Goal: Task Accomplishment & Management: Use online tool/utility

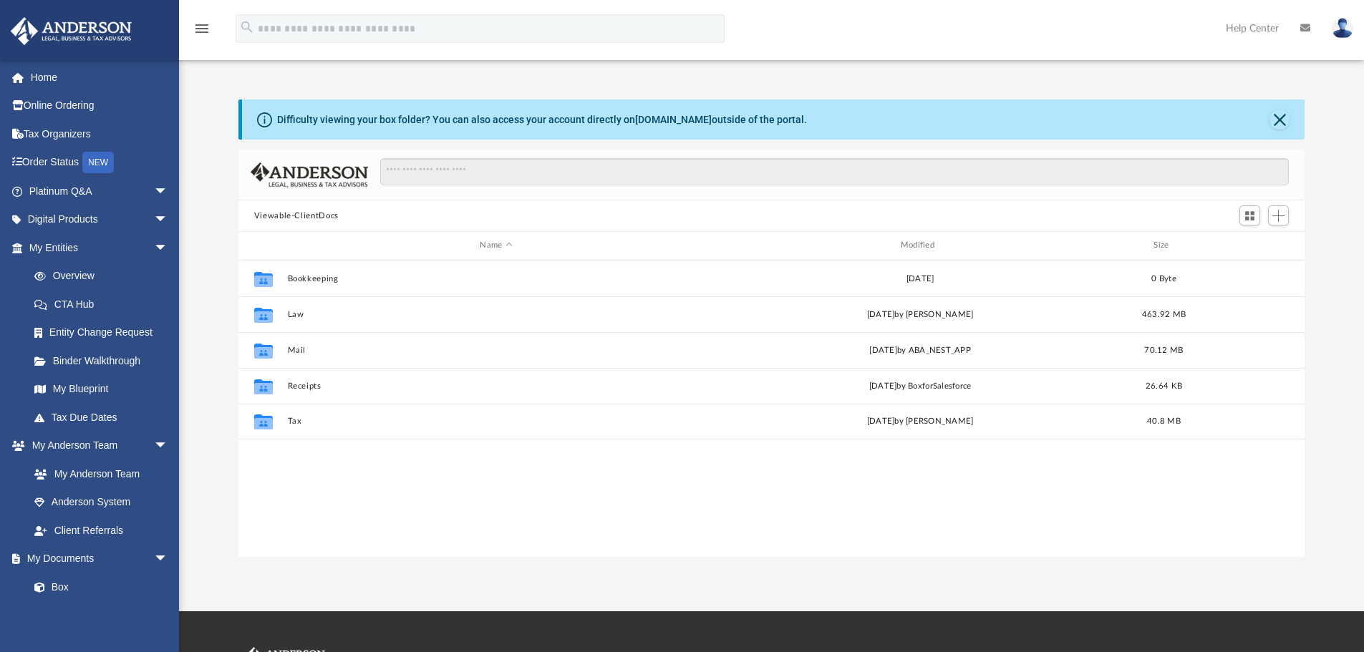
scroll to position [315, 1055]
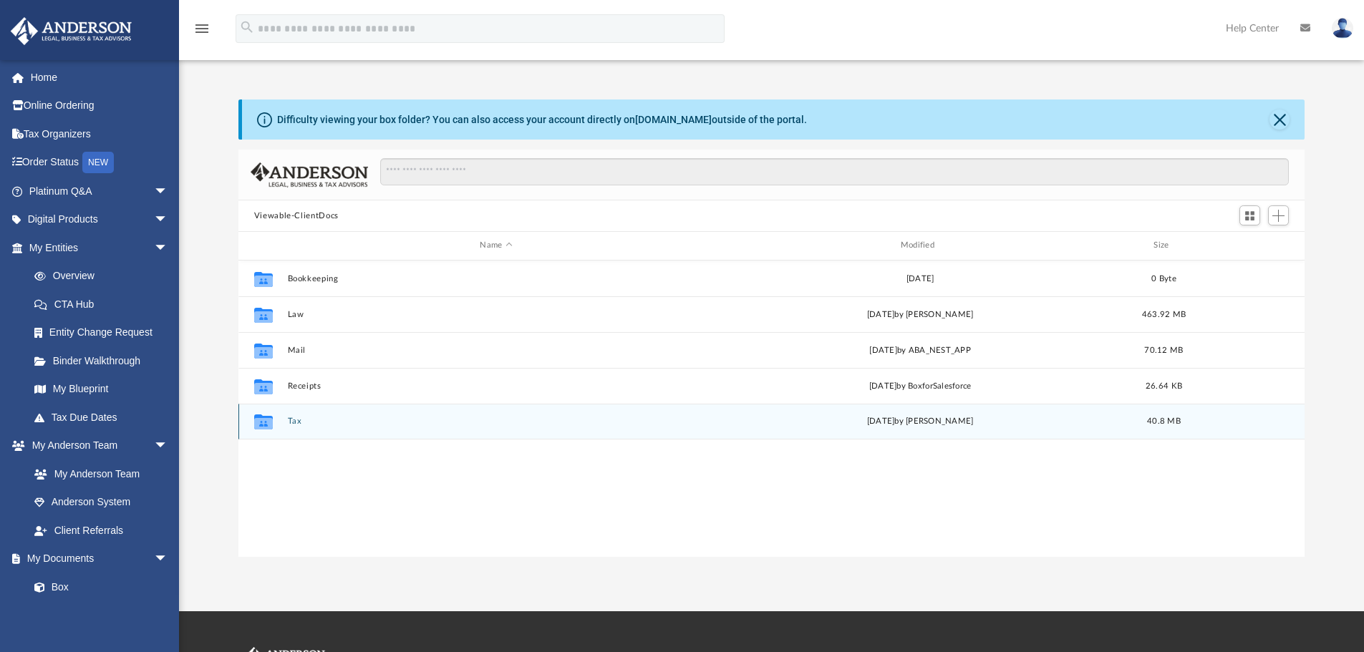
click at [298, 420] on button "Tax" at bounding box center [495, 421] width 417 height 9
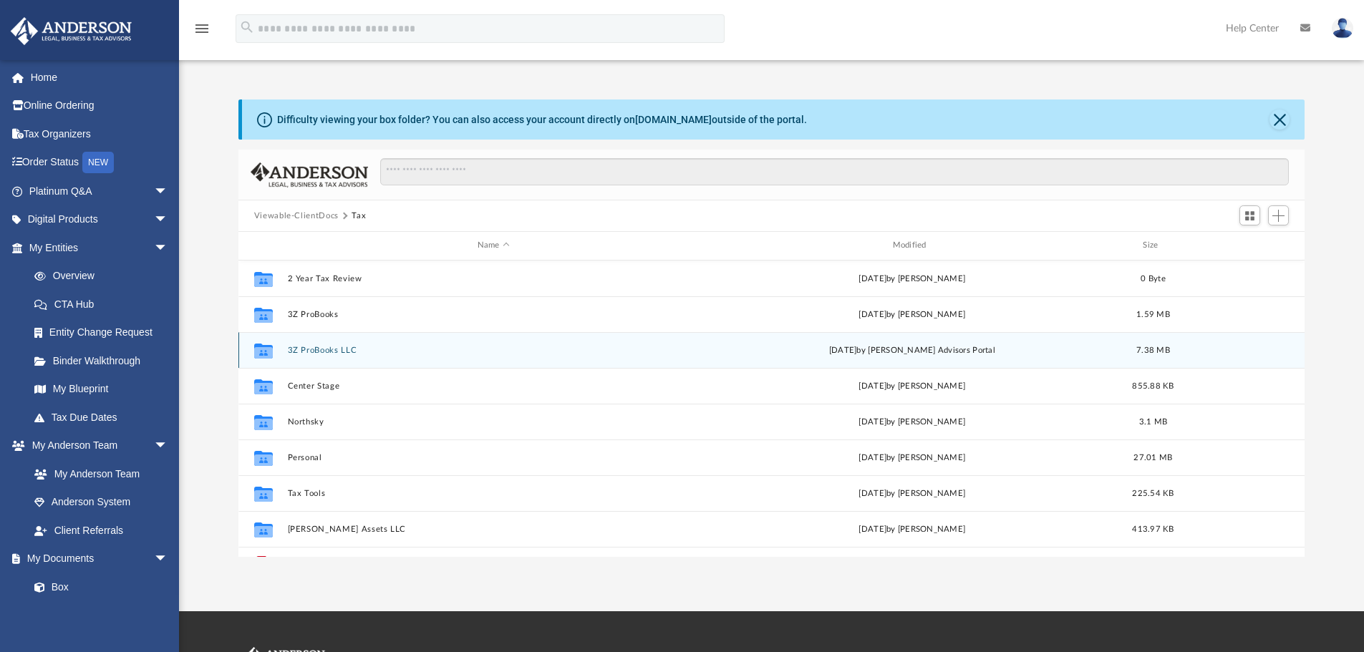
click at [338, 350] on button "3Z ProBooks LLC" at bounding box center [493, 350] width 412 height 9
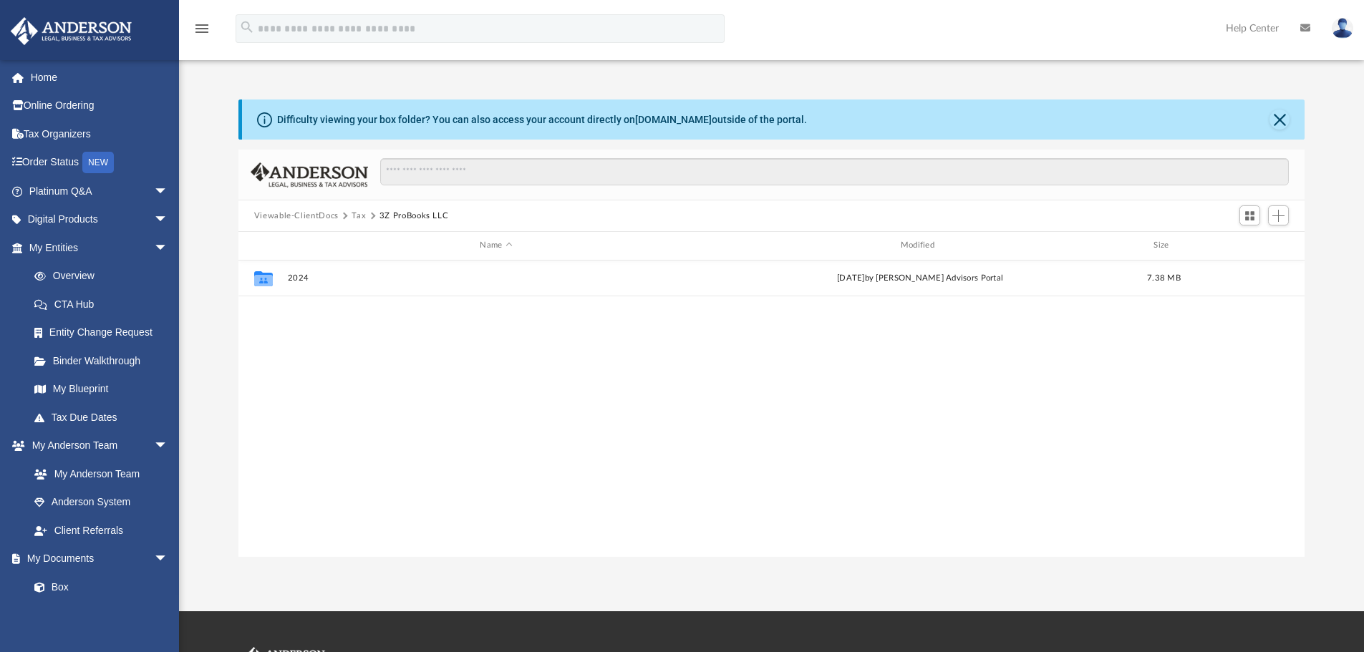
click at [343, 429] on div "Collaborated Folder 2024 [DATE] by [PERSON_NAME] Advisors Portal 7.38 MB" at bounding box center [771, 409] width 1067 height 296
click at [1277, 219] on span "Add" at bounding box center [1278, 216] width 12 height 12
click at [1261, 267] on li "New Folder" at bounding box center [1258, 266] width 46 height 15
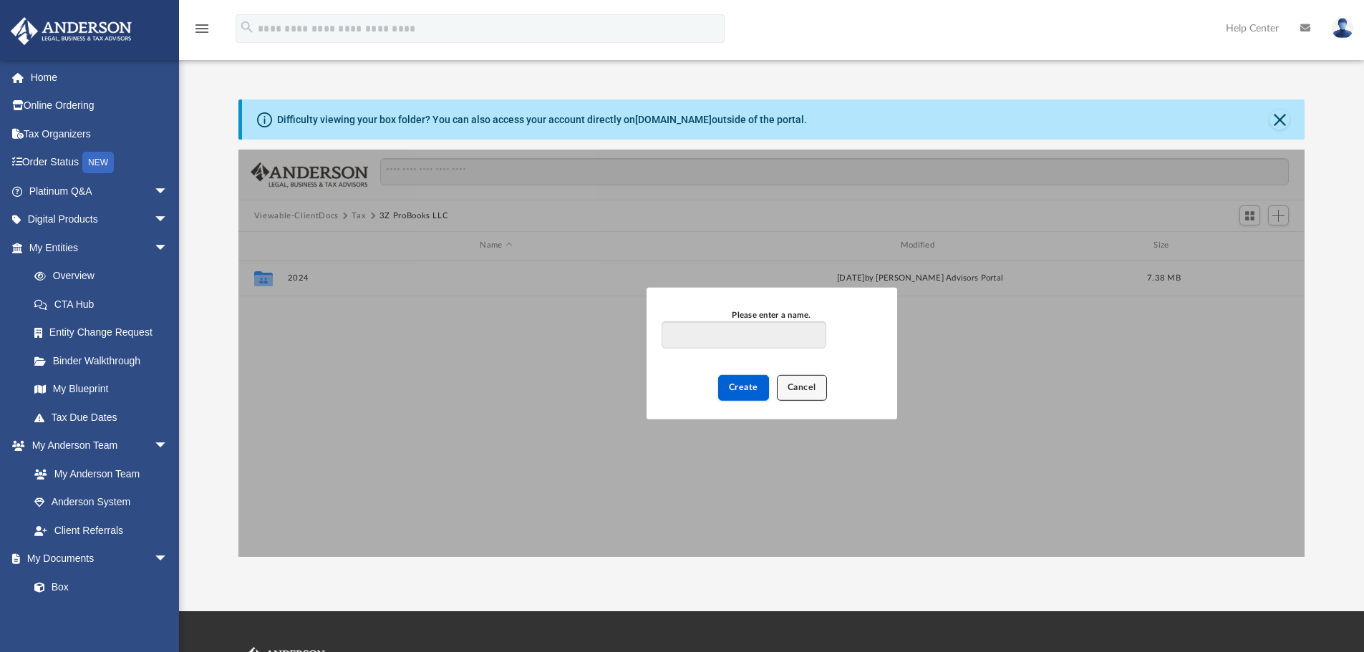
click at [802, 386] on span "Cancel" at bounding box center [801, 387] width 29 height 9
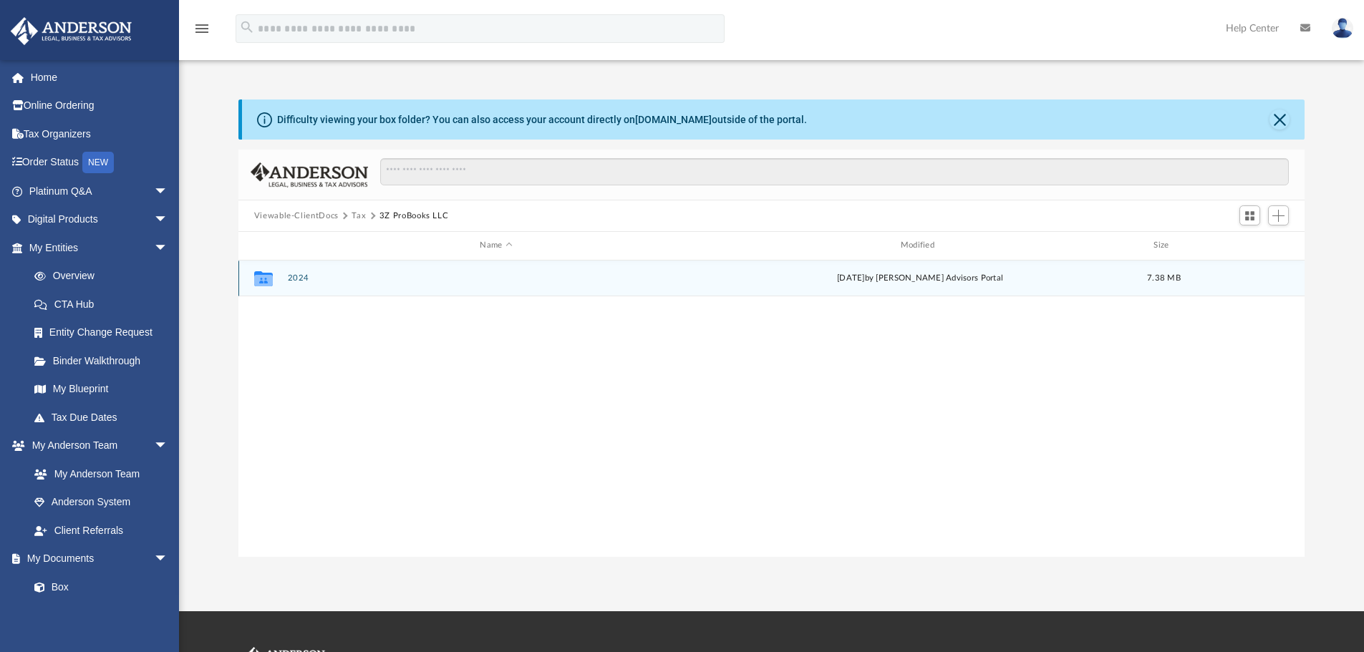
click at [297, 281] on button "2024" at bounding box center [495, 277] width 417 height 9
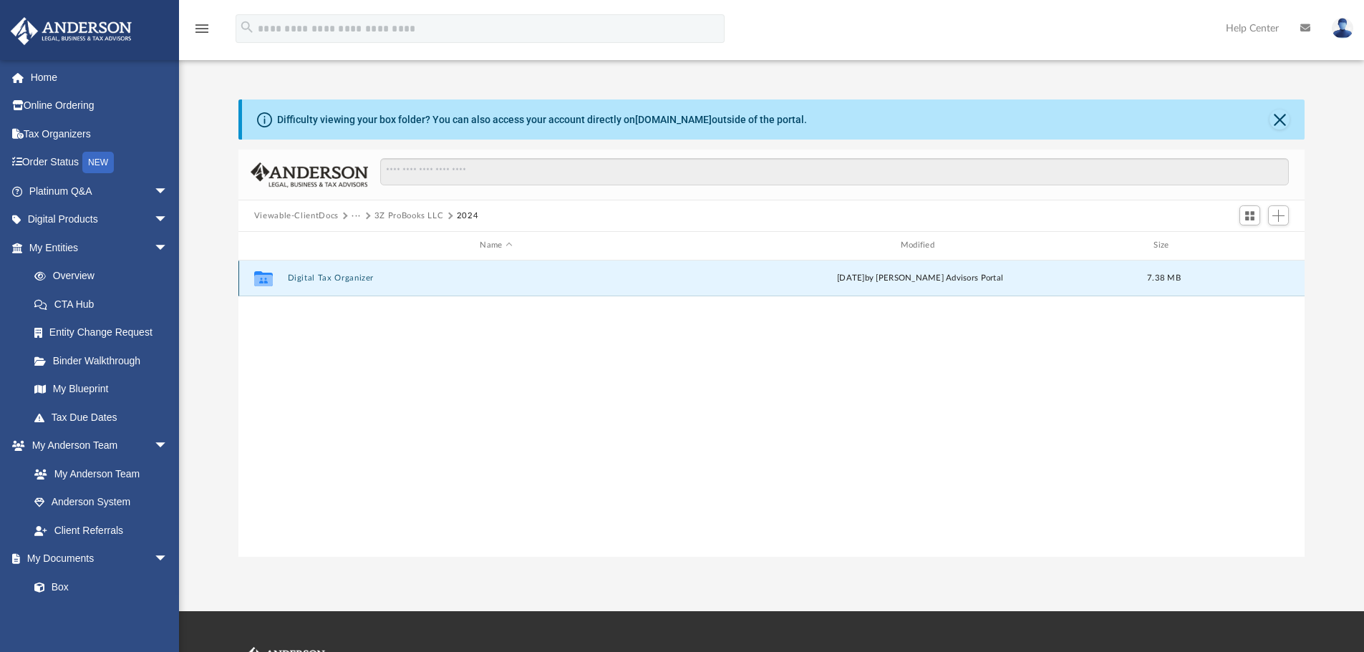
click at [326, 274] on button "Digital Tax Organizer" at bounding box center [495, 277] width 417 height 9
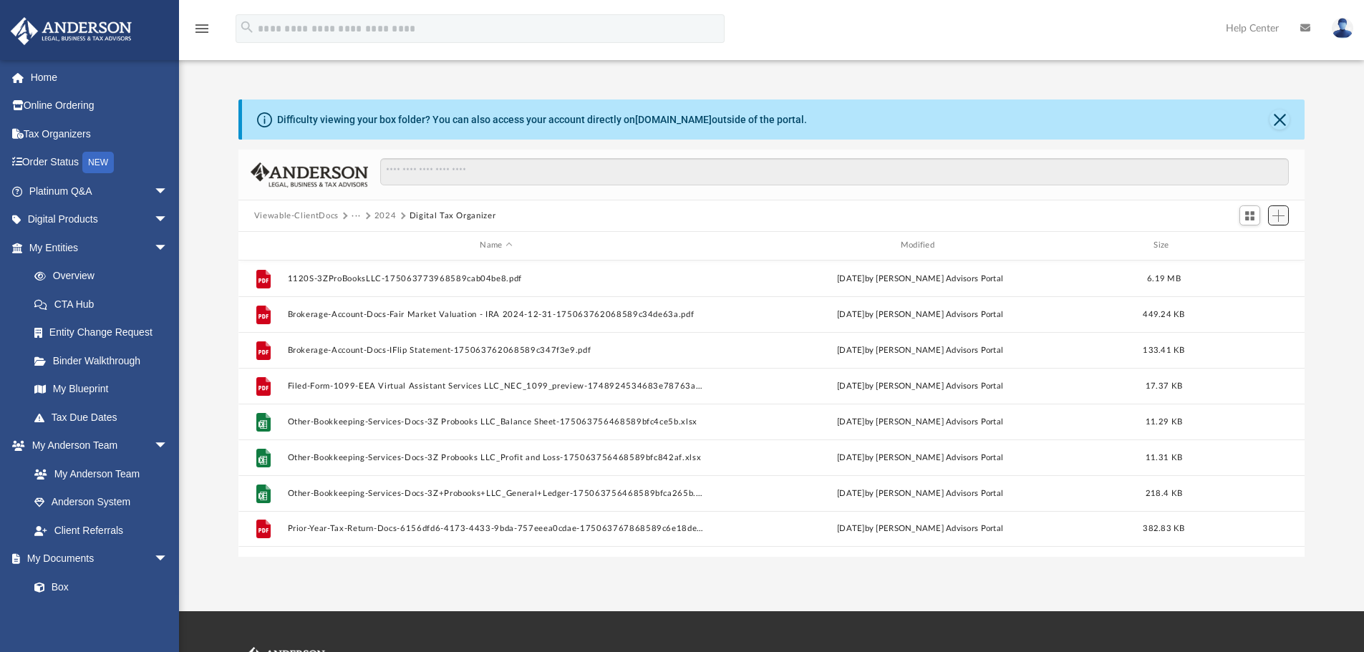
click at [1278, 220] on span "Add" at bounding box center [1278, 216] width 12 height 12
click at [1259, 245] on li "Upload" at bounding box center [1258, 244] width 46 height 15
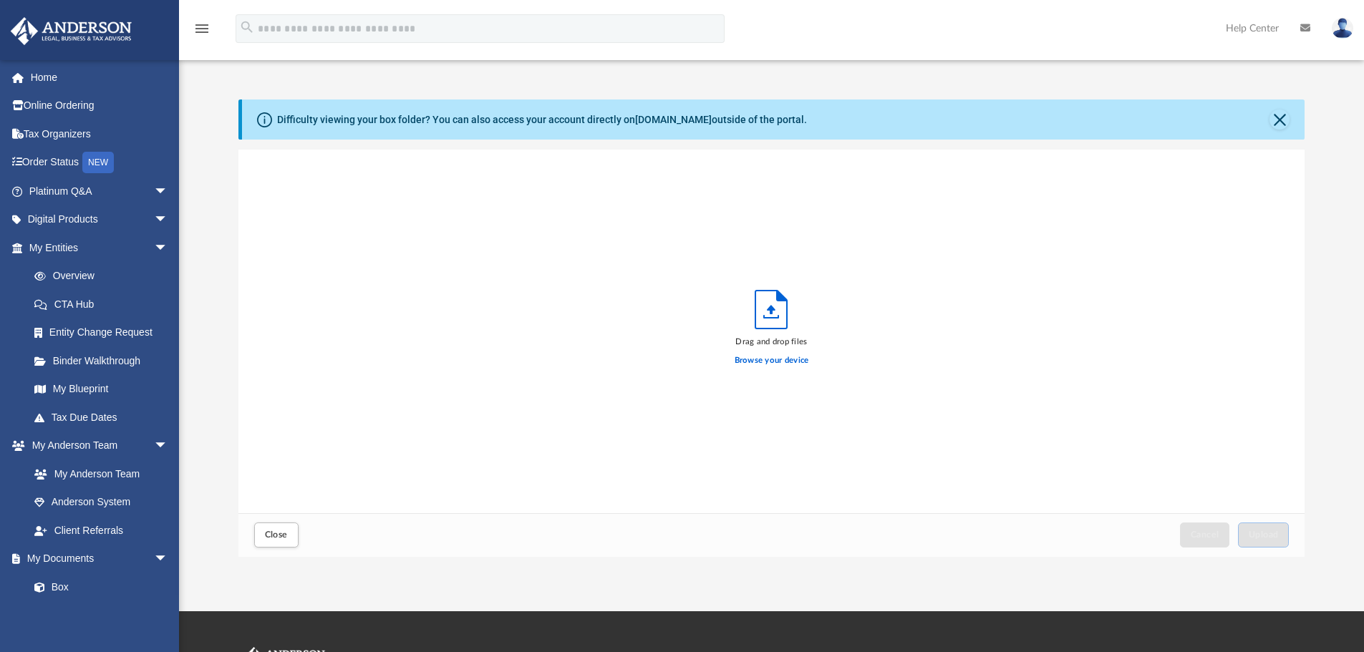
scroll to position [352, 1055]
click at [770, 366] on label "Browse your device" at bounding box center [771, 360] width 74 height 13
click at [0, 0] on input "Browse your device" at bounding box center [0, 0] width 0 height 0
click at [1268, 526] on button "Upload" at bounding box center [1264, 535] width 52 height 25
click at [1286, 123] on button "Close" at bounding box center [1279, 120] width 20 height 20
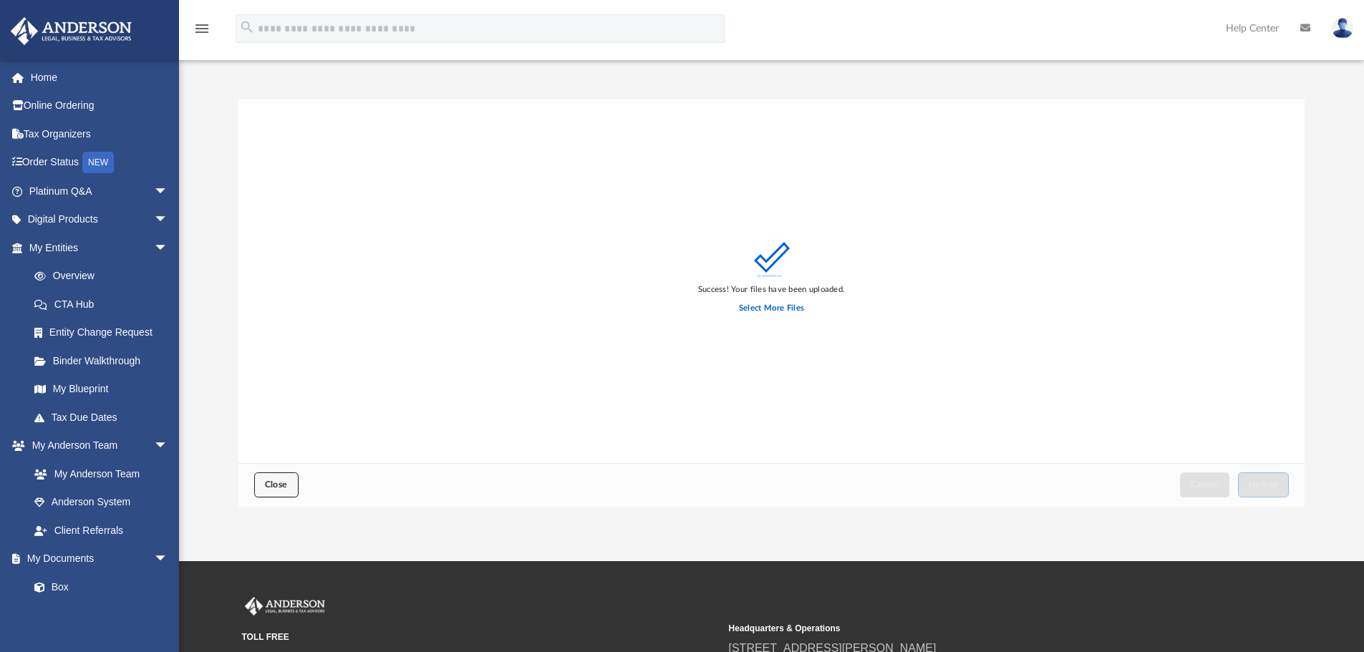
click at [281, 486] on span "Close" at bounding box center [276, 484] width 23 height 9
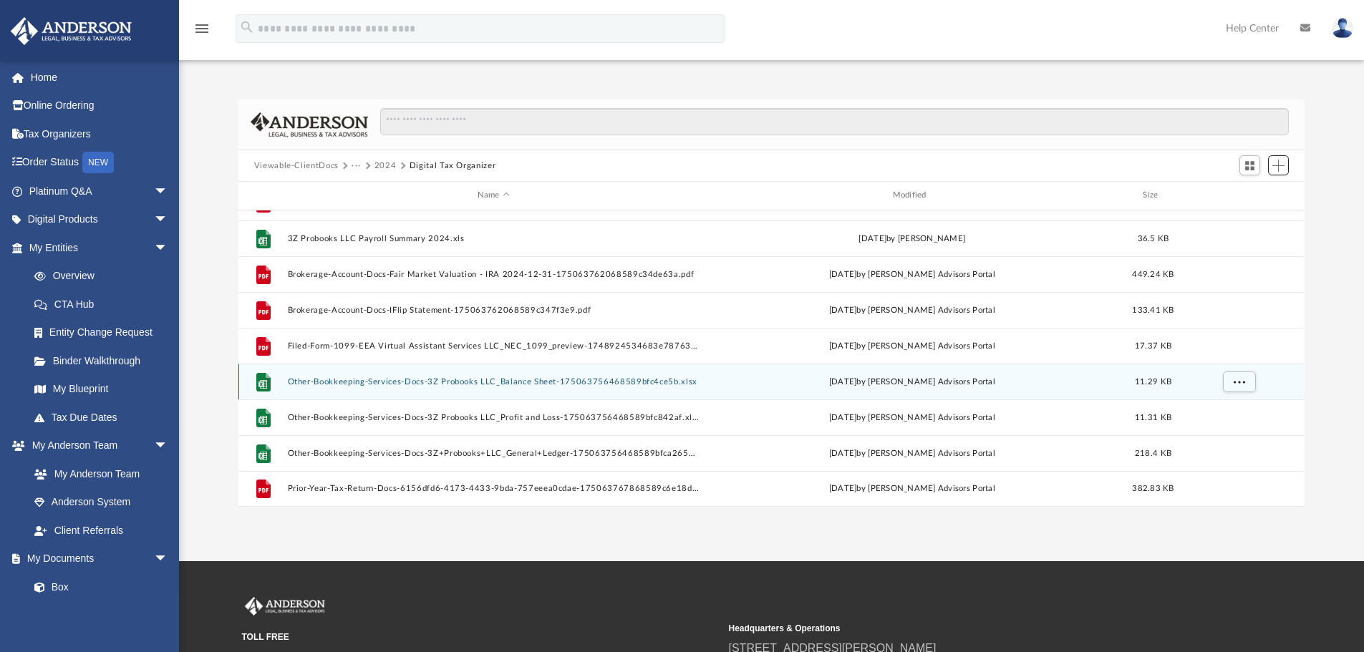
scroll to position [0, 0]
